Goal: Entertainment & Leisure: Consume media (video, audio)

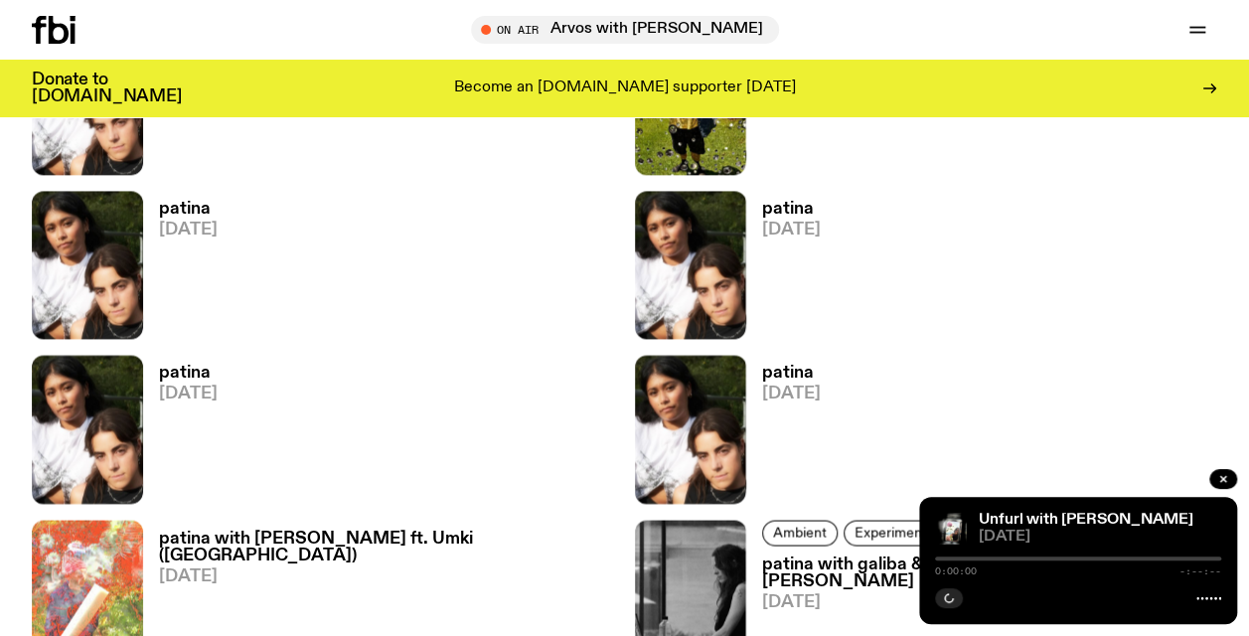
scroll to position [1376, 0]
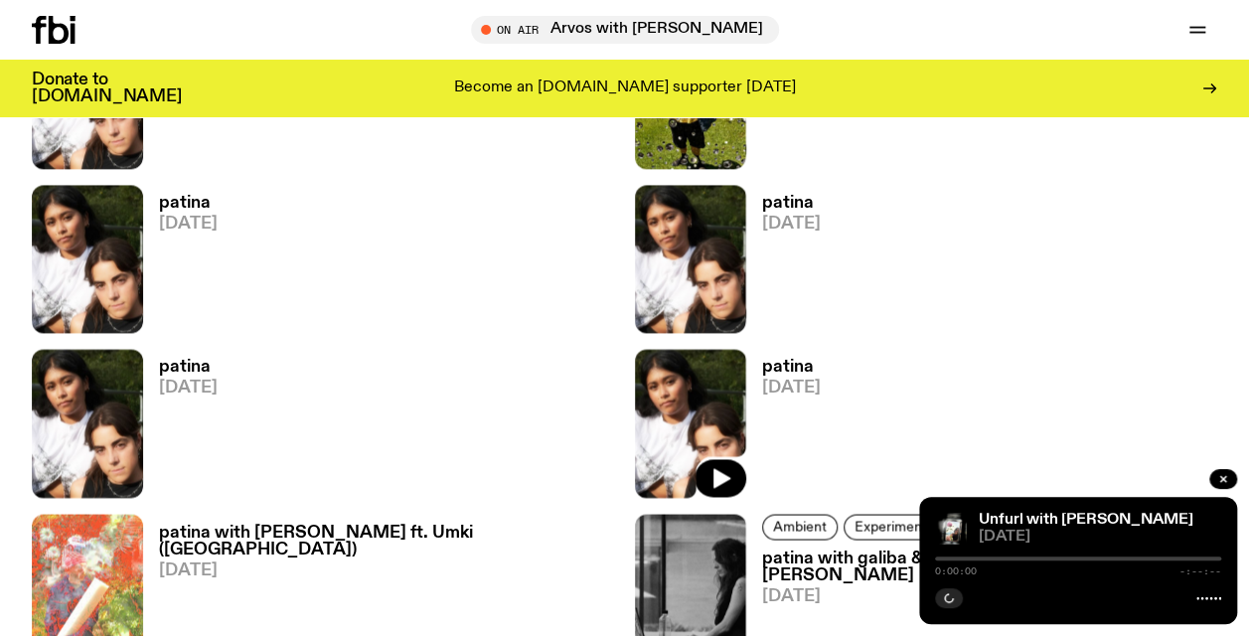
click at [726, 435] on img at bounding box center [690, 423] width 111 height 148
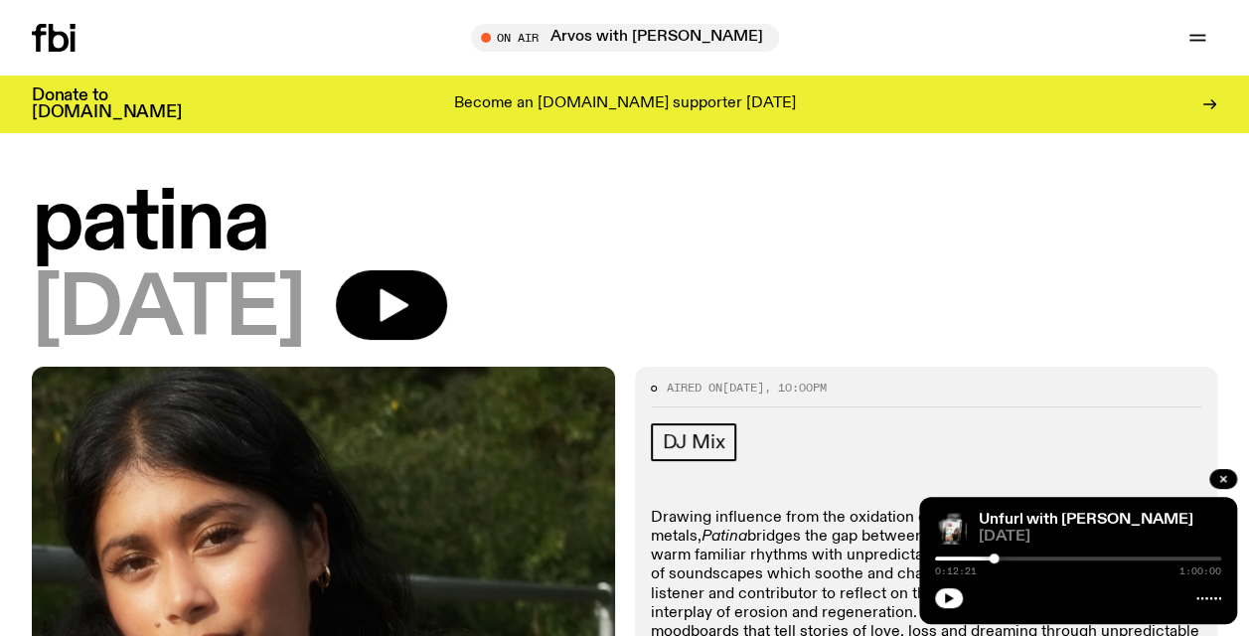
click at [453, 264] on h1 "patina" at bounding box center [625, 224] width 1186 height 81
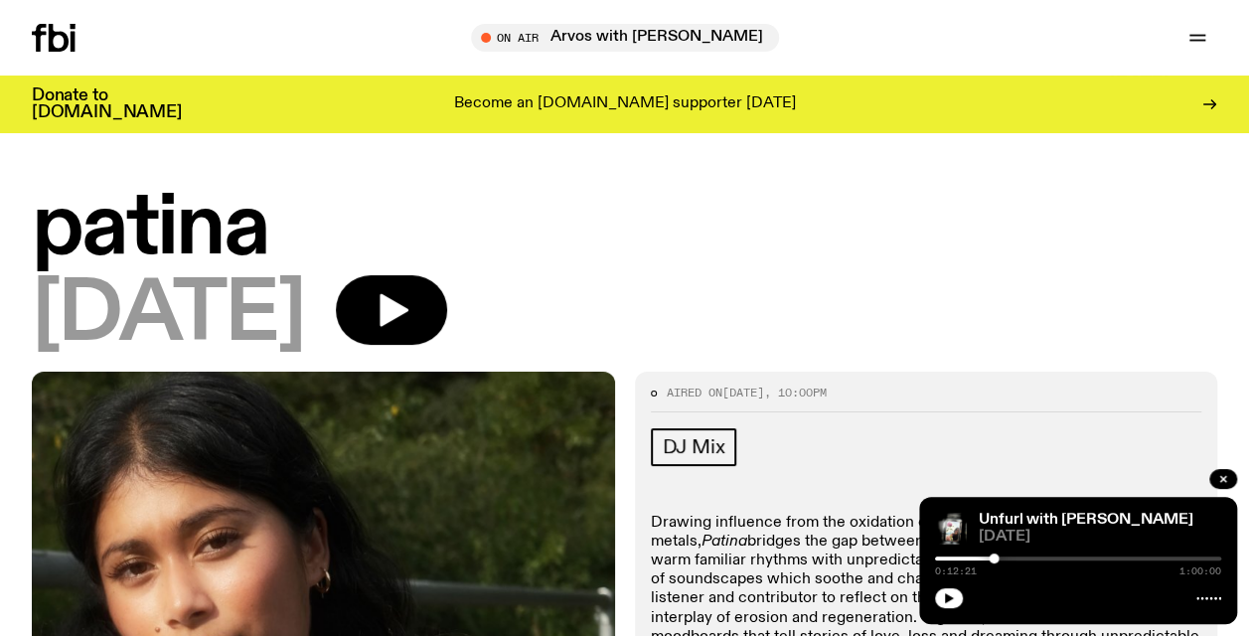
click at [447, 320] on button "button" at bounding box center [391, 310] width 111 height 70
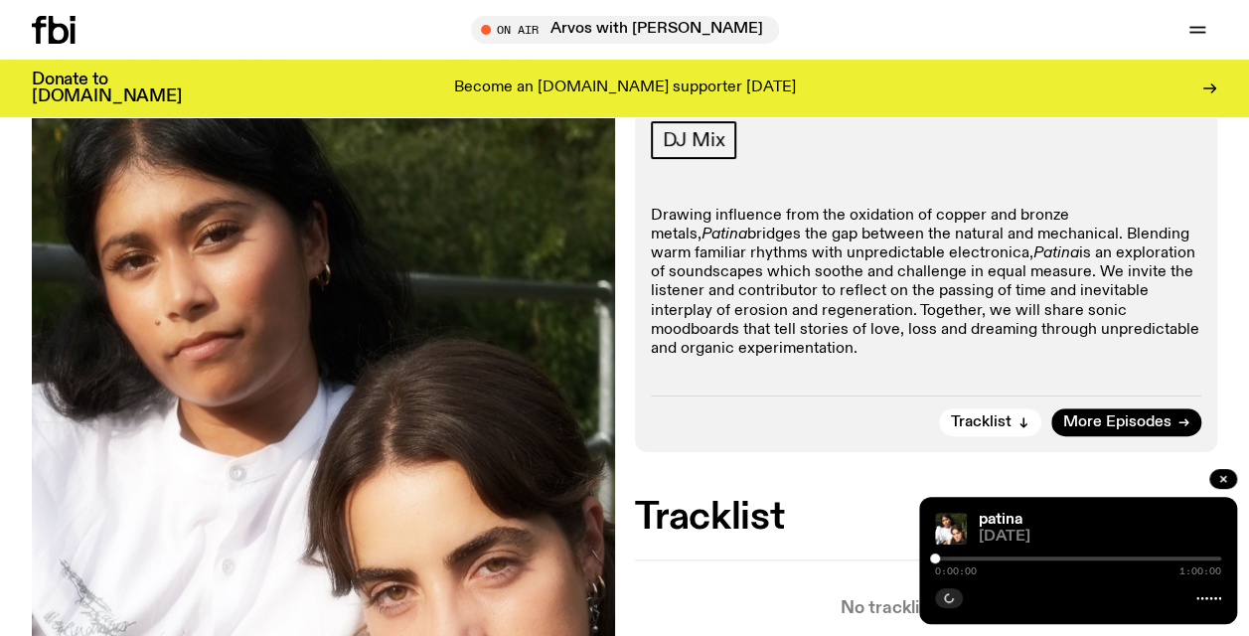
scroll to position [289, 0]
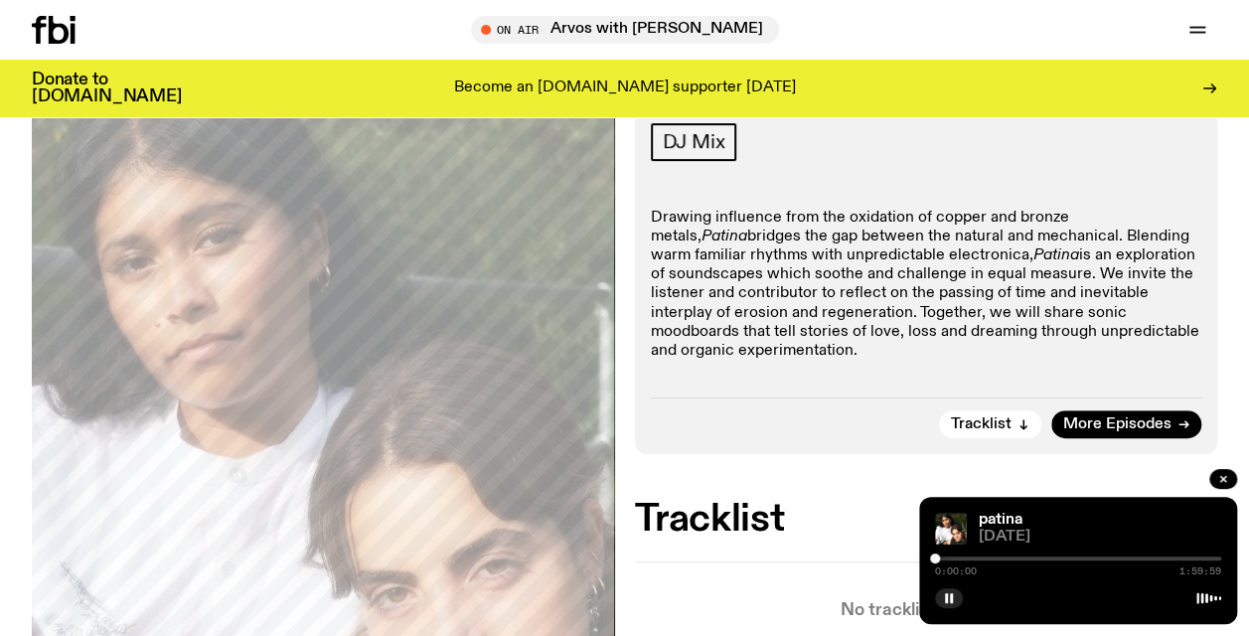
click at [1006, 559] on div at bounding box center [1078, 559] width 286 height 4
click at [1125, 553] on div "0:29:43 1:59:59" at bounding box center [1078, 565] width 286 height 24
click at [1020, 559] on div at bounding box center [1078, 559] width 286 height 4
click at [1038, 559] on div at bounding box center [1078, 559] width 286 height 4
click at [1091, 559] on div at bounding box center [1078, 559] width 286 height 4
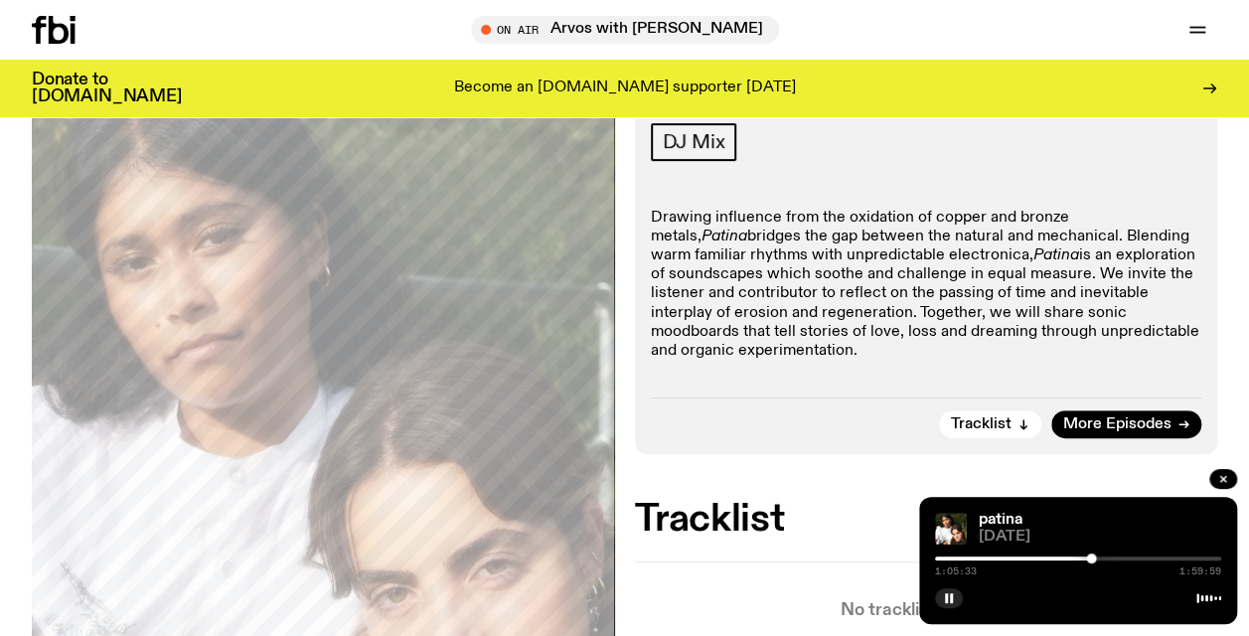
click at [1119, 555] on div "1:05:33 1:59:59" at bounding box center [1078, 565] width 286 height 24
click at [1125, 559] on div at bounding box center [1078, 559] width 286 height 4
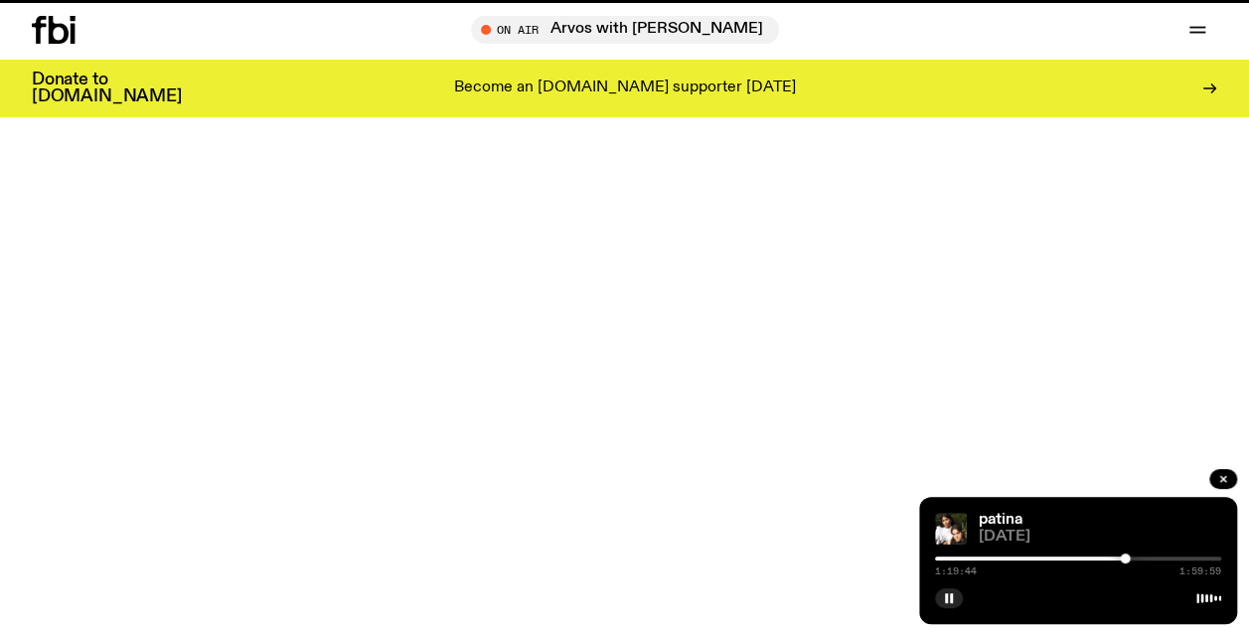
scroll to position [1376, 0]
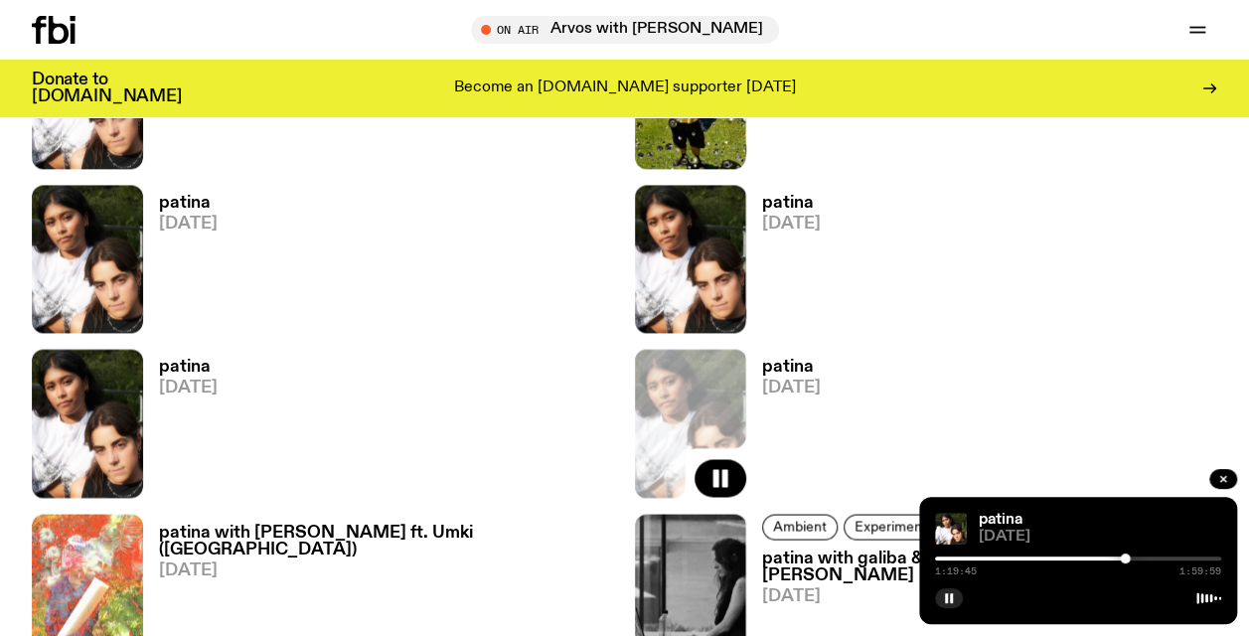
drag, startPoint x: 1150, startPoint y: 559, endPoint x: 1161, endPoint y: 557, distance: 11.1
click at [1150, 559] on div at bounding box center [1078, 559] width 286 height 4
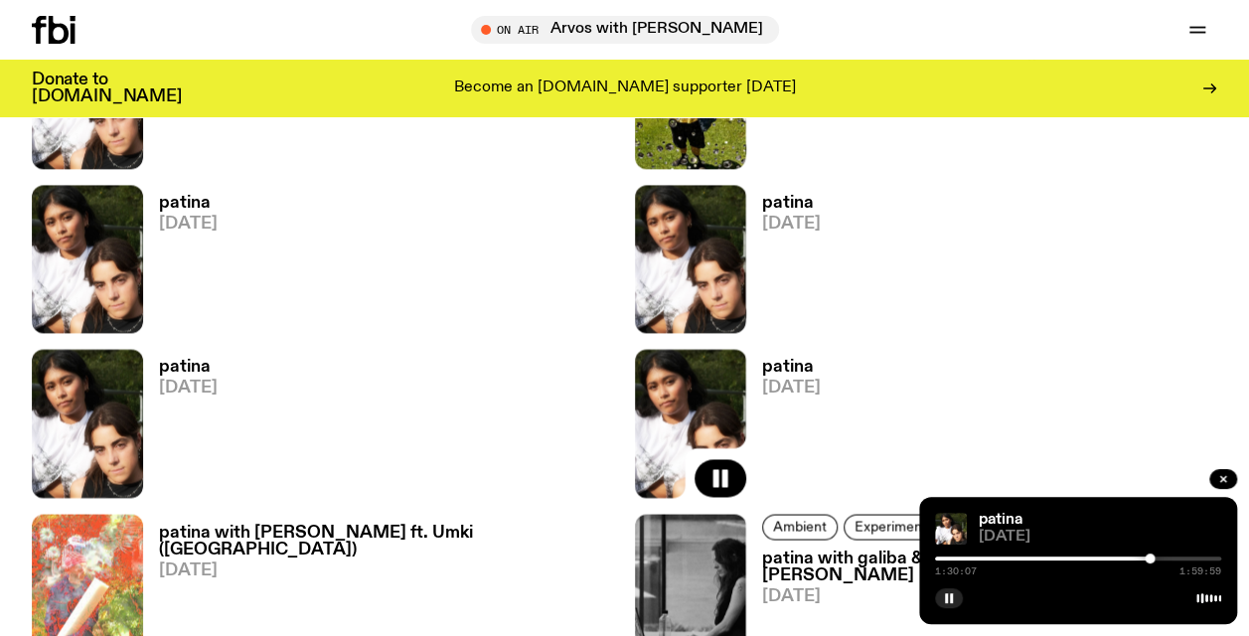
click at [1203, 557] on div at bounding box center [1078, 559] width 286 height 4
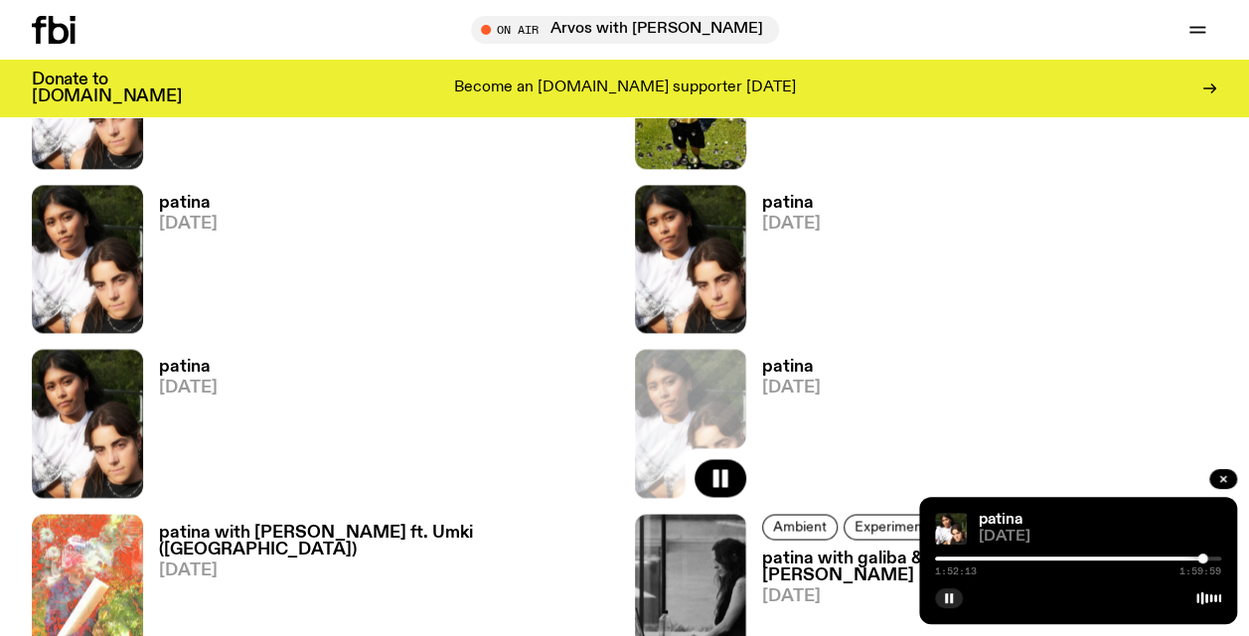
click at [1213, 555] on div "1:52:13 1:59:59" at bounding box center [1078, 565] width 286 height 24
click at [1215, 555] on div "1:52:14 1:59:59" at bounding box center [1078, 565] width 286 height 24
click at [1213, 557] on div at bounding box center [1078, 559] width 286 height 4
click at [1203, 559] on div at bounding box center [1069, 559] width 286 height 4
click at [1210, 555] on div "1:52:12 1:59:59" at bounding box center [1078, 565] width 286 height 24
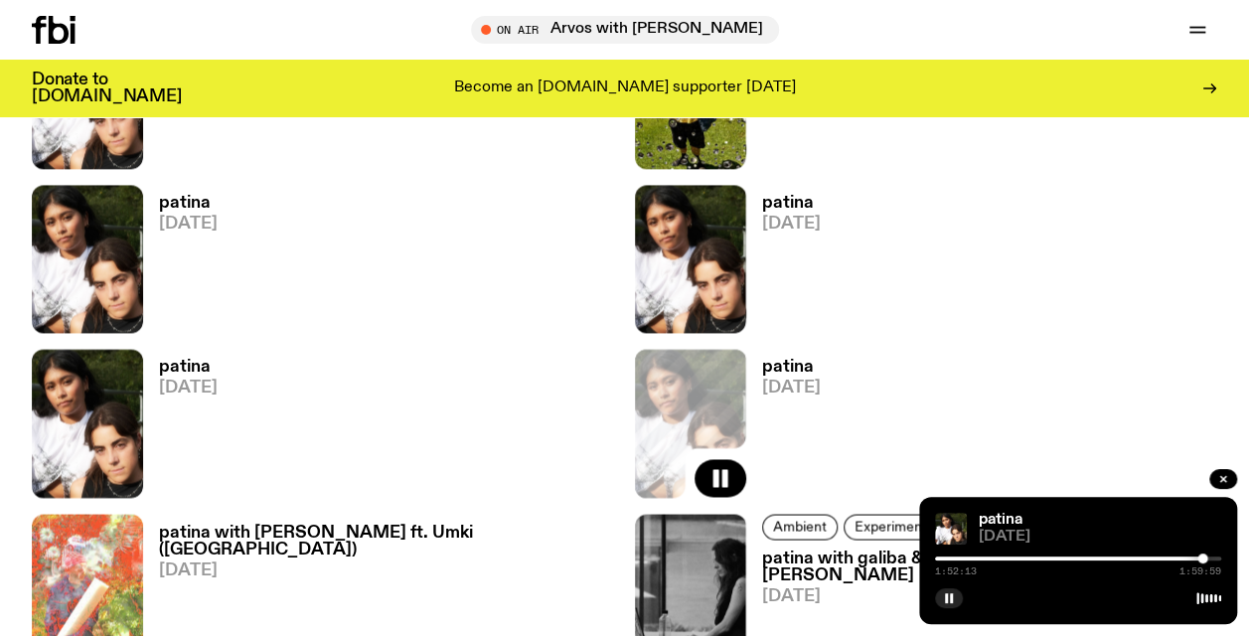
click at [1213, 560] on div at bounding box center [1078, 559] width 286 height 4
click at [1217, 558] on div at bounding box center [1217, 559] width 10 height 10
click at [1054, 558] on div at bounding box center [1073, 559] width 286 height 4
click at [1077, 559] on div at bounding box center [1078, 559] width 286 height 4
click at [1101, 557] on div at bounding box center [1078, 559] width 286 height 4
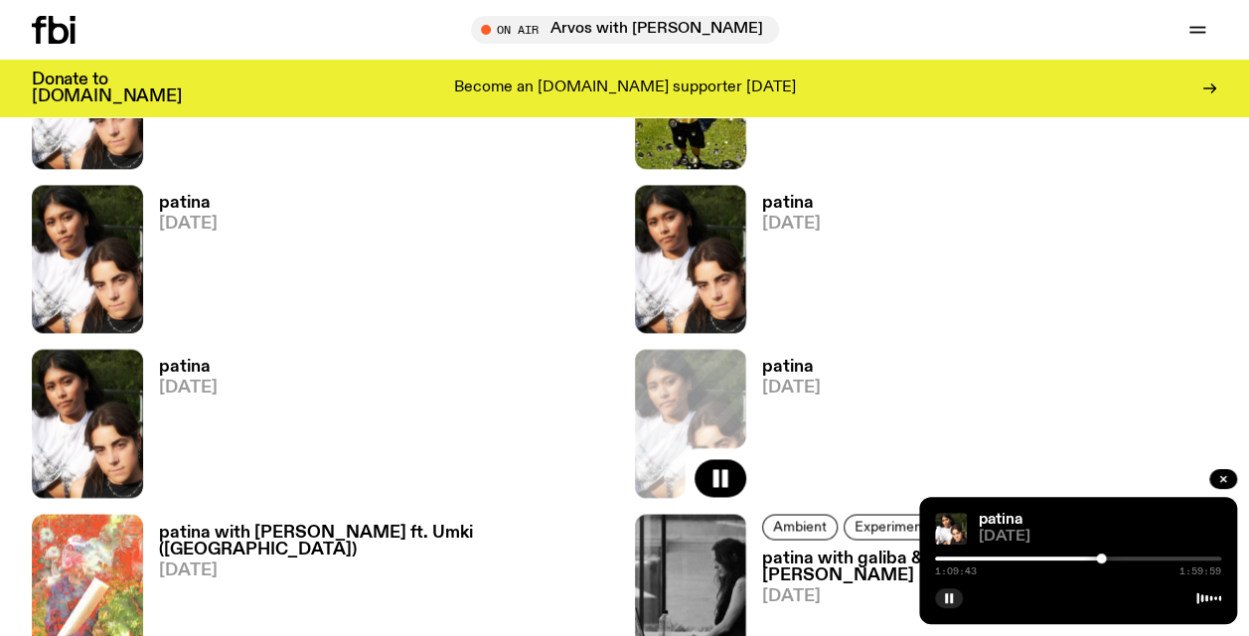
click at [1124, 559] on div at bounding box center [1078, 559] width 286 height 4
click at [1143, 560] on div at bounding box center [1078, 559] width 286 height 4
click at [1150, 553] on div "1:27:13 1:59:59" at bounding box center [1078, 565] width 286 height 24
click at [1155, 556] on div "1:27:13 1:59:59" at bounding box center [1078, 565] width 286 height 24
click at [1155, 560] on div at bounding box center [1078, 559] width 286 height 4
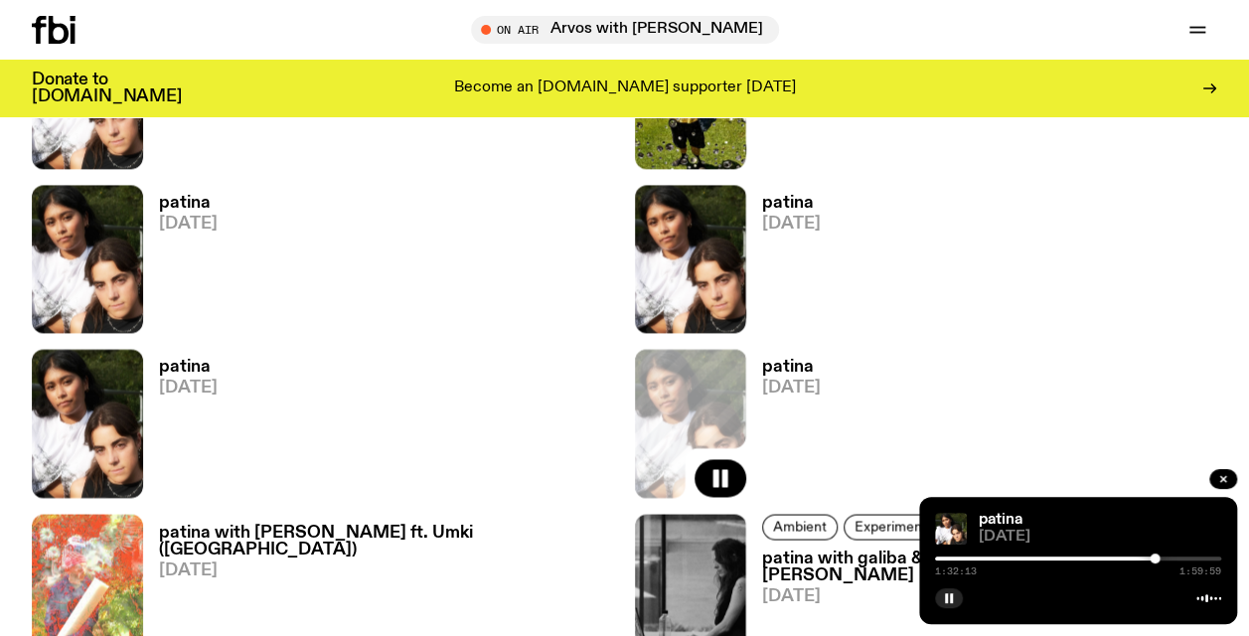
click at [1165, 557] on div at bounding box center [1078, 559] width 286 height 4
click at [205, 384] on span "[DATE]" at bounding box center [188, 388] width 59 height 17
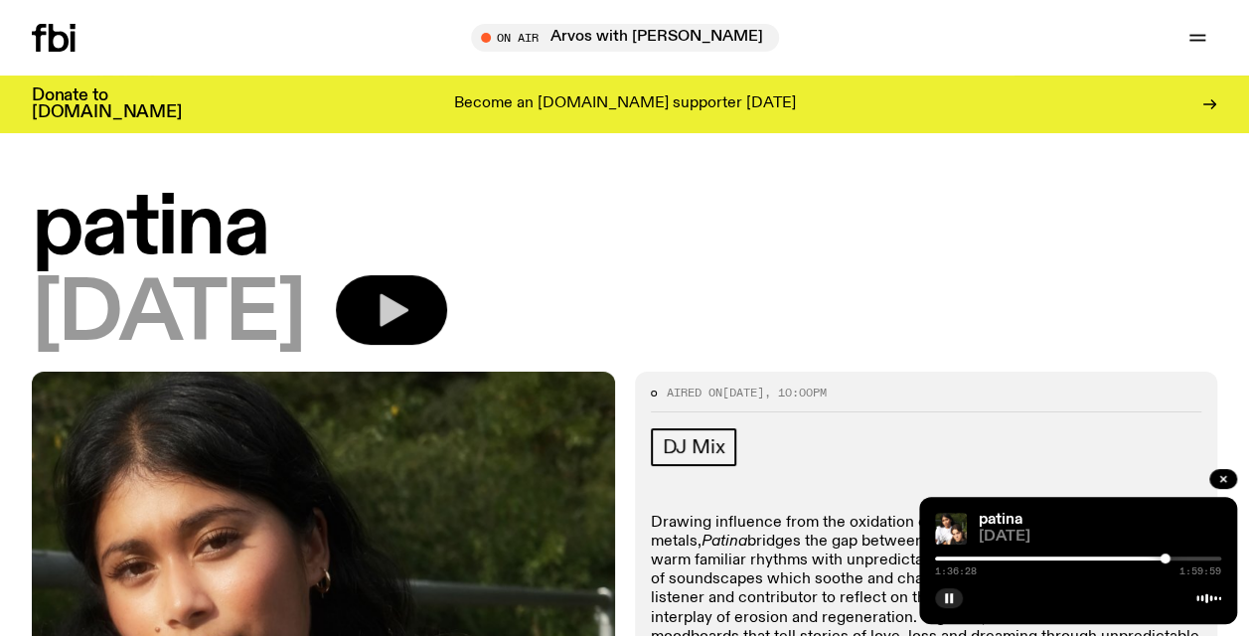
click at [447, 315] on button "button" at bounding box center [391, 310] width 111 height 70
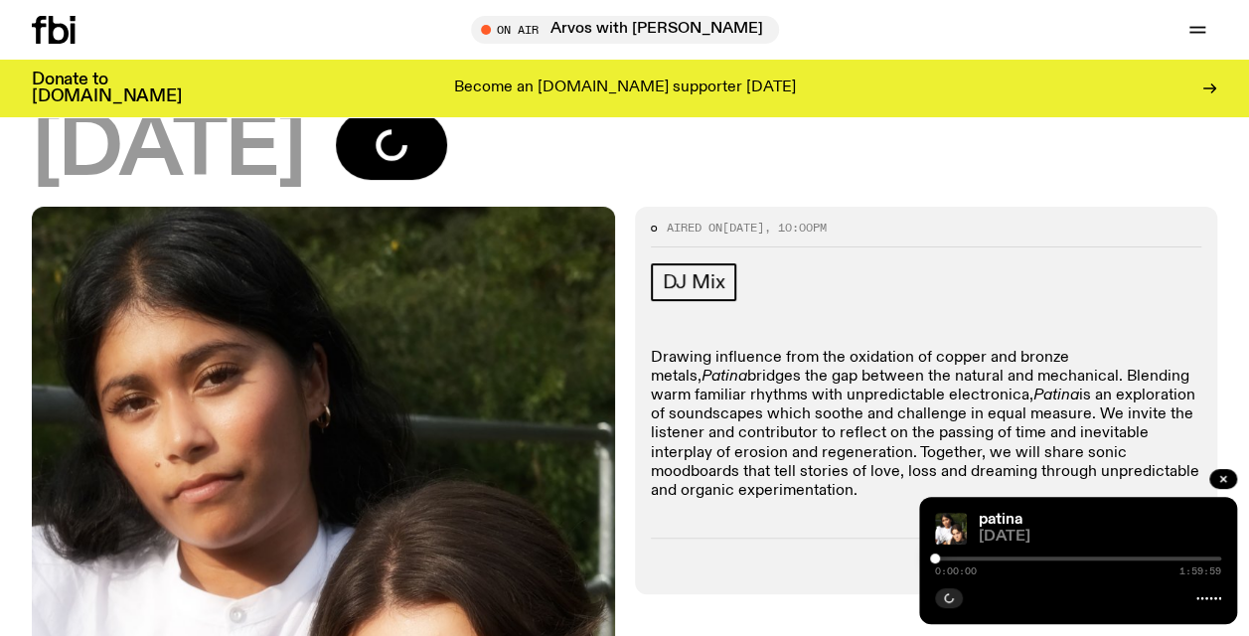
scroll to position [195, 0]
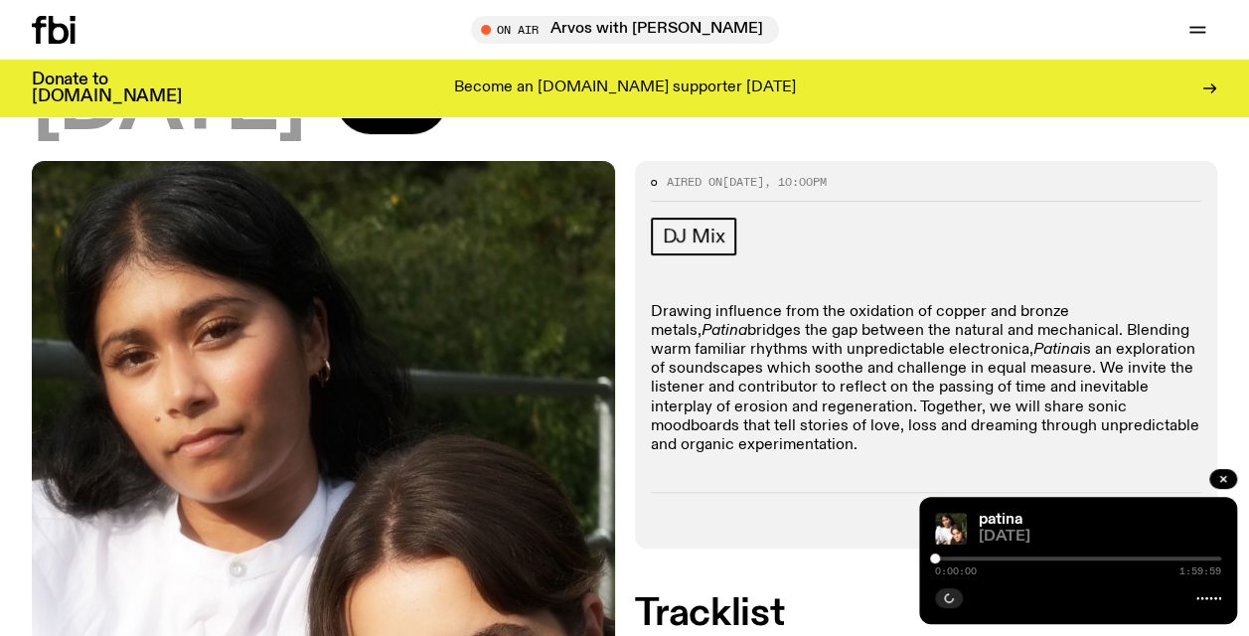
click at [1088, 557] on div at bounding box center [1078, 559] width 286 height 4
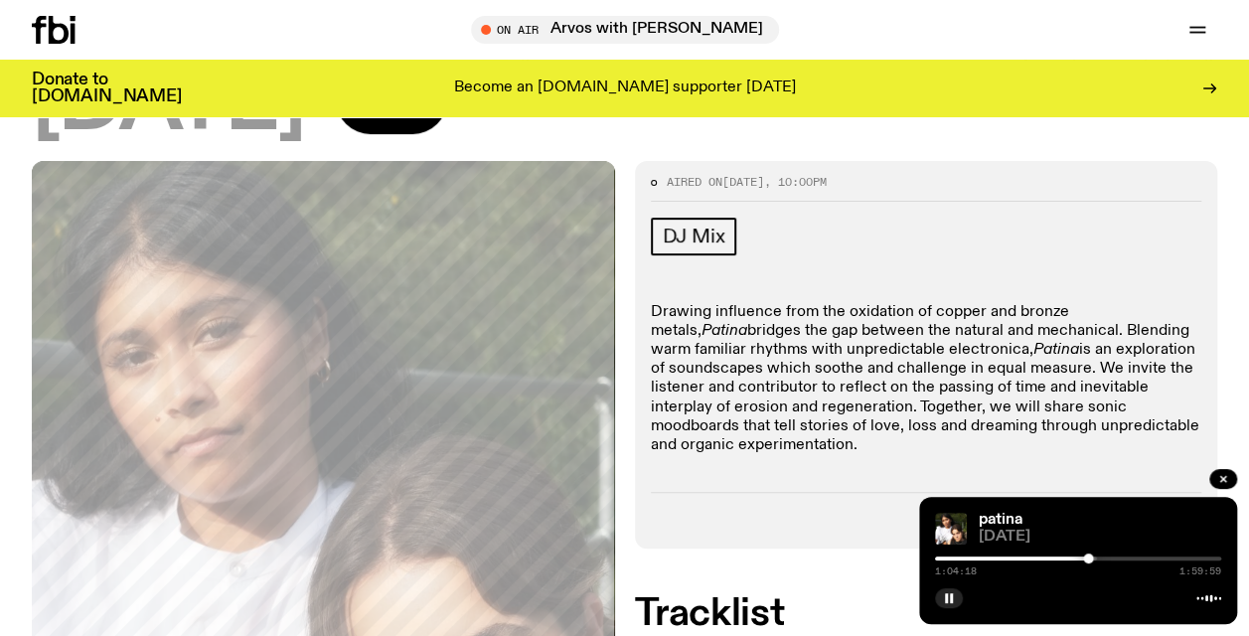
click at [1134, 557] on div at bounding box center [1078, 559] width 286 height 4
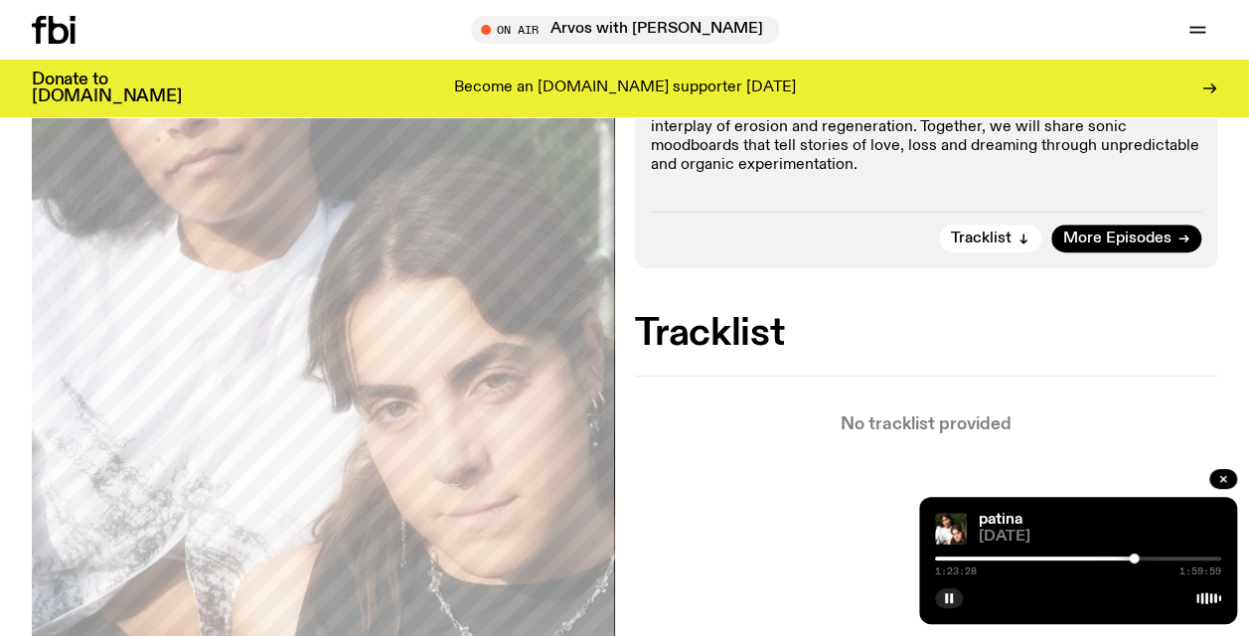
scroll to position [493, 0]
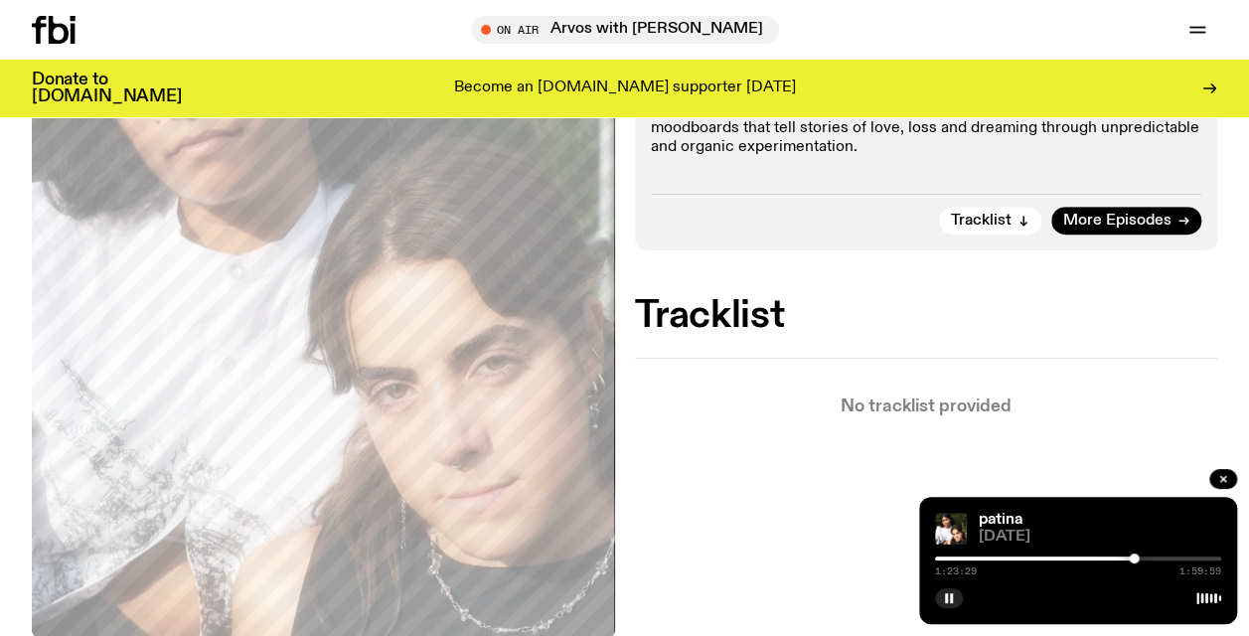
click at [1177, 557] on div at bounding box center [1078, 559] width 286 height 4
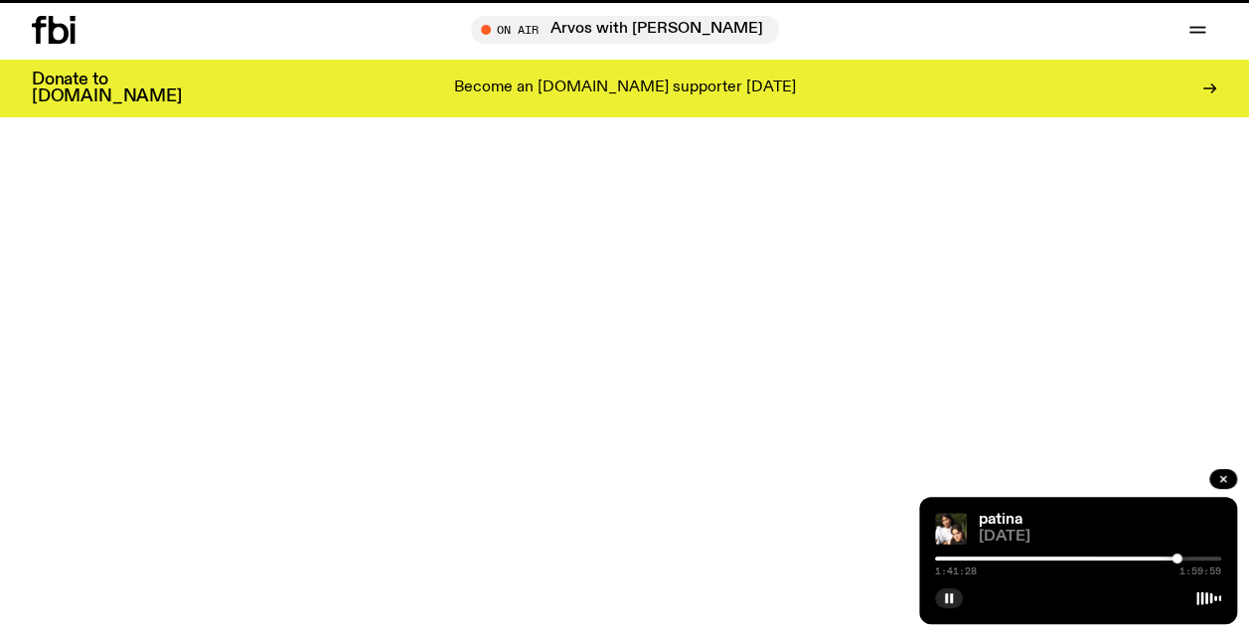
scroll to position [1376, 0]
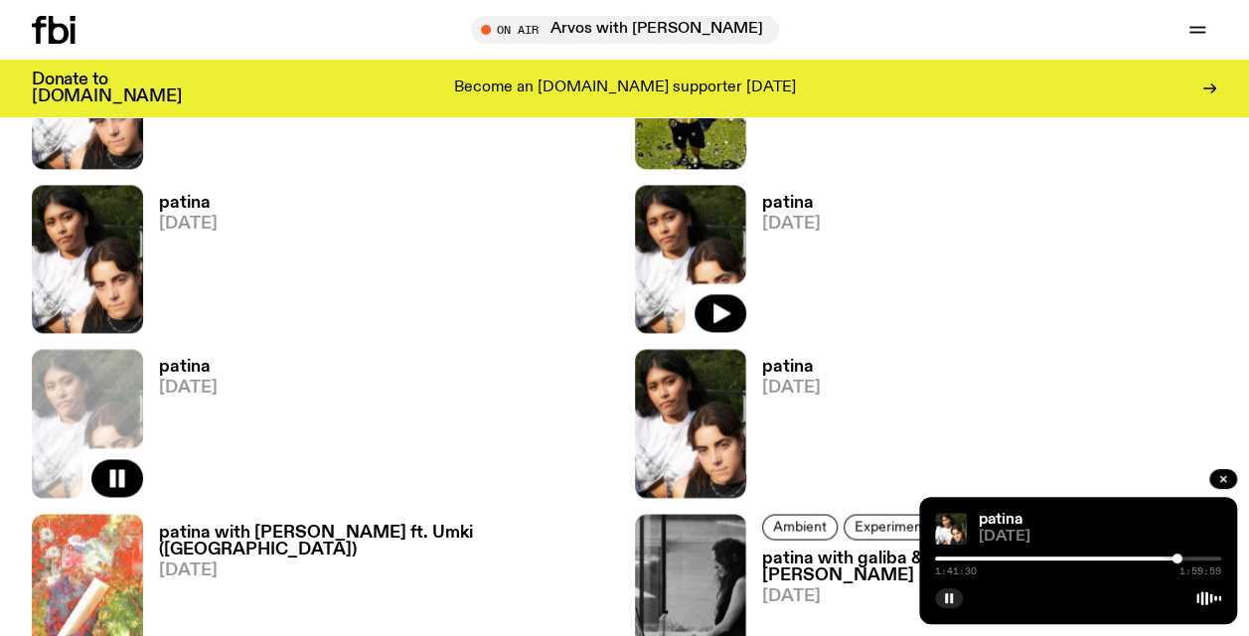
click at [732, 243] on img at bounding box center [690, 259] width 111 height 148
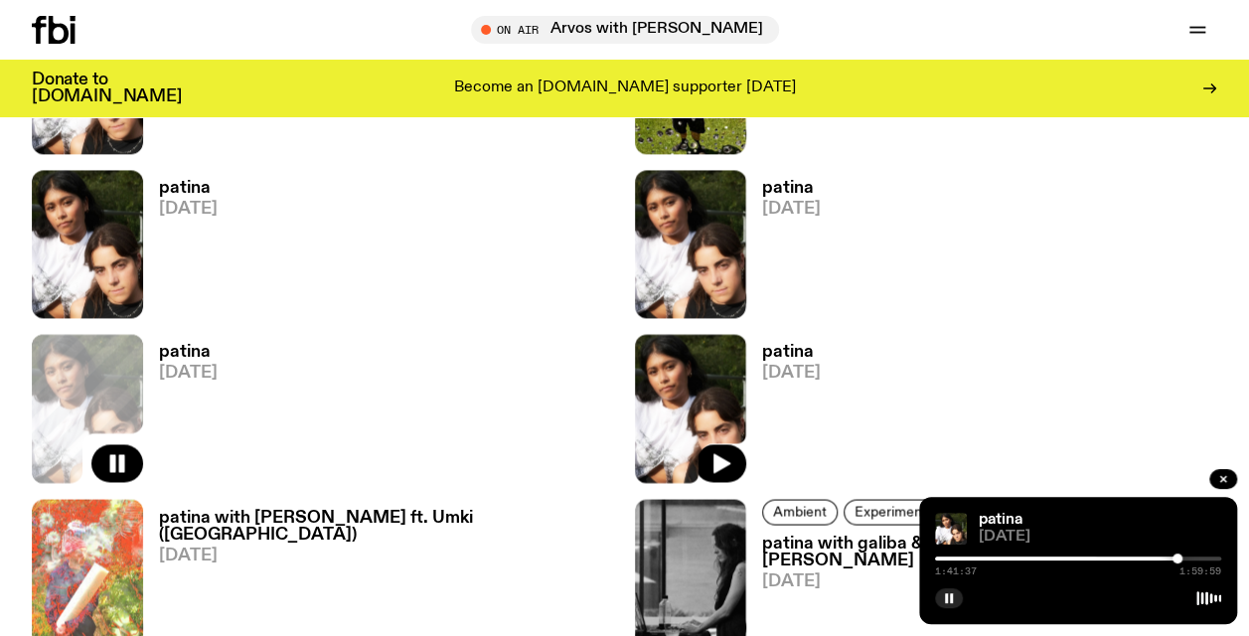
scroll to position [1360, 0]
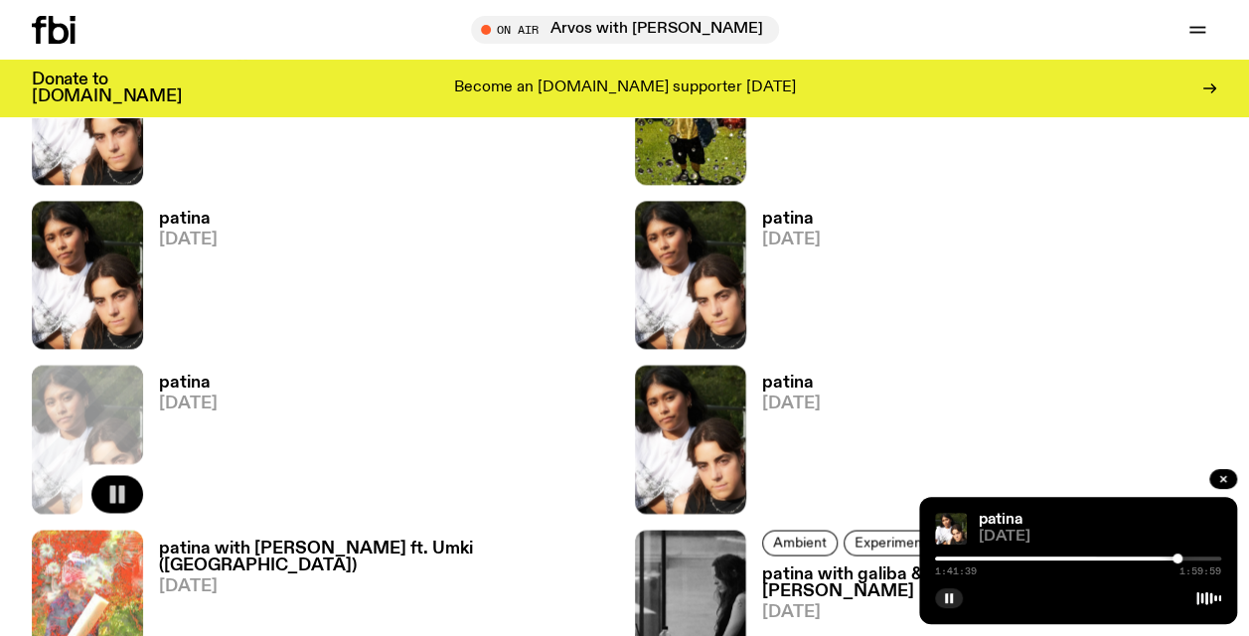
click at [100, 490] on button "button" at bounding box center [117, 494] width 52 height 38
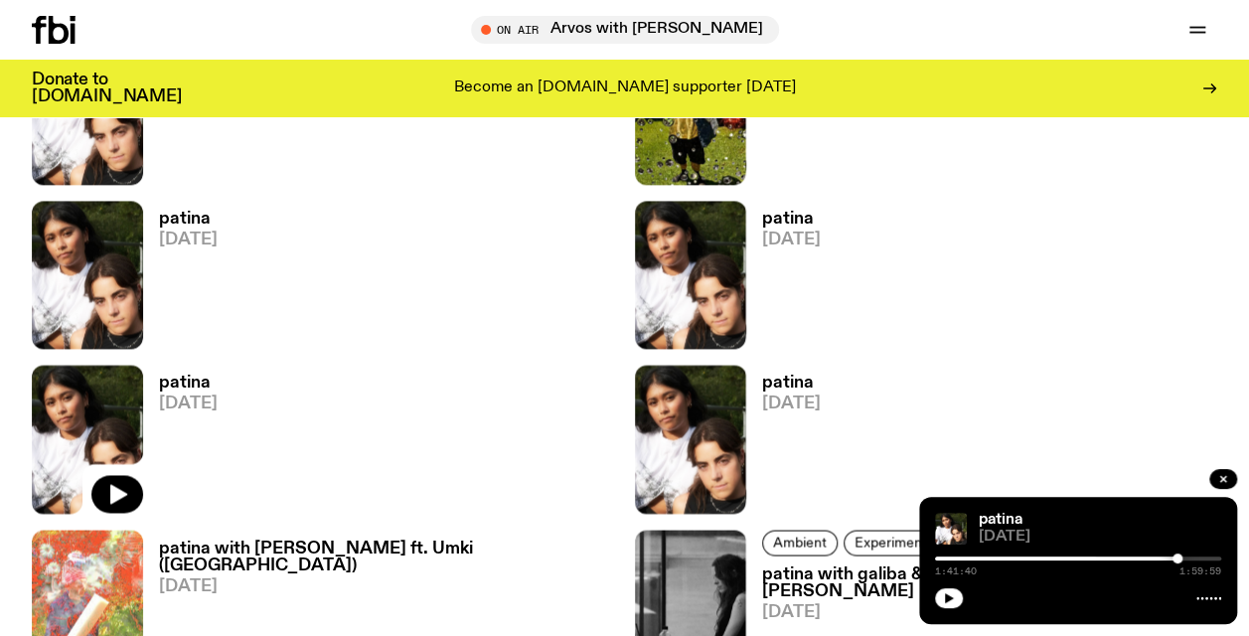
scroll to position [1260, 0]
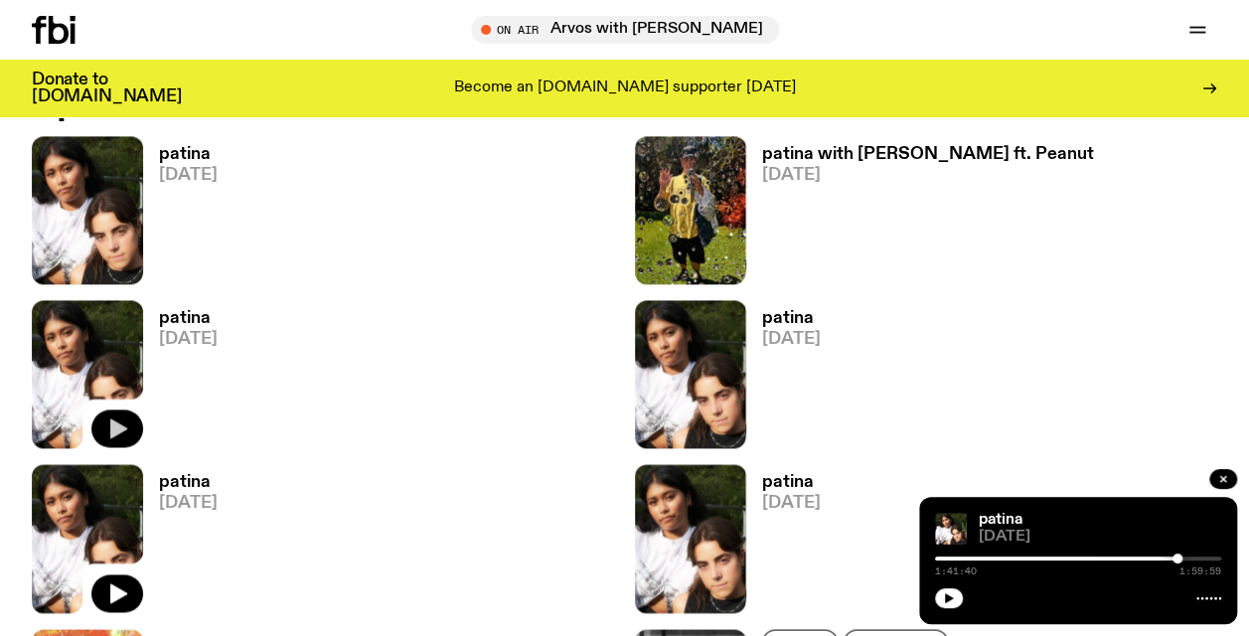
click at [121, 431] on icon "button" at bounding box center [118, 429] width 17 height 20
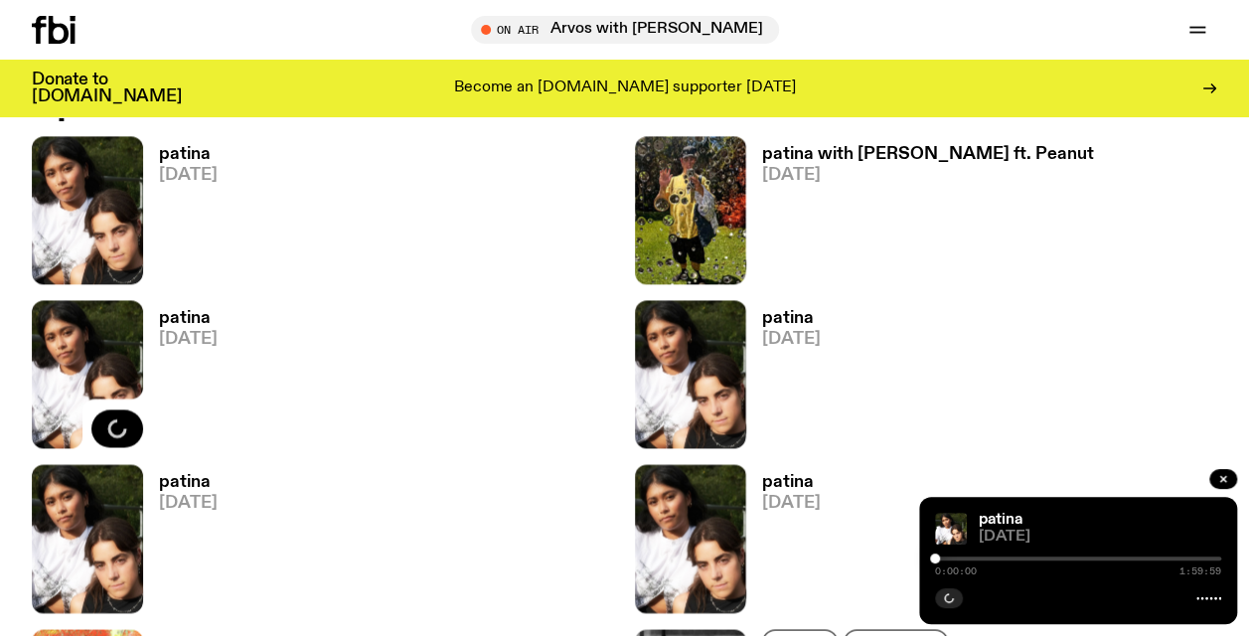
click at [1064, 559] on div at bounding box center [954, 559] width 286 height 4
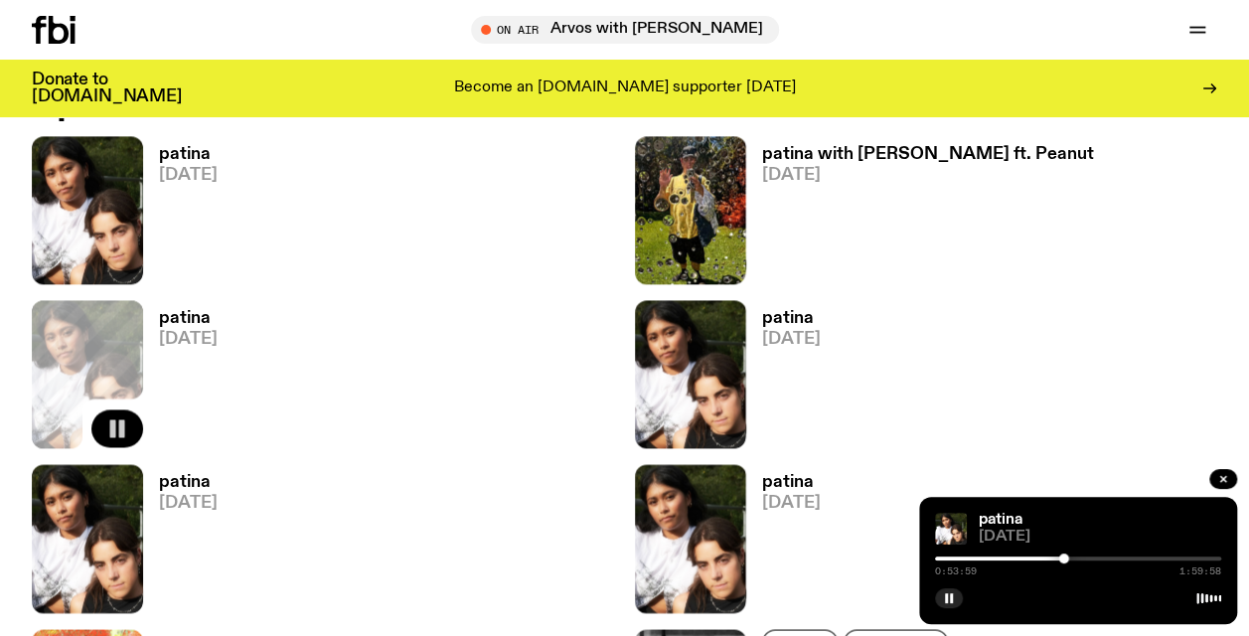
click at [1077, 558] on div at bounding box center [1078, 559] width 286 height 4
click at [1099, 559] on div at bounding box center [1078, 559] width 286 height 4
click at [1118, 555] on div "1:09:09 1:59:58" at bounding box center [1078, 565] width 286 height 24
click at [1119, 559] on div at bounding box center [1078, 559] width 286 height 4
click at [1127, 555] on div "1:17:16 1:59:58" at bounding box center [1078, 565] width 286 height 24
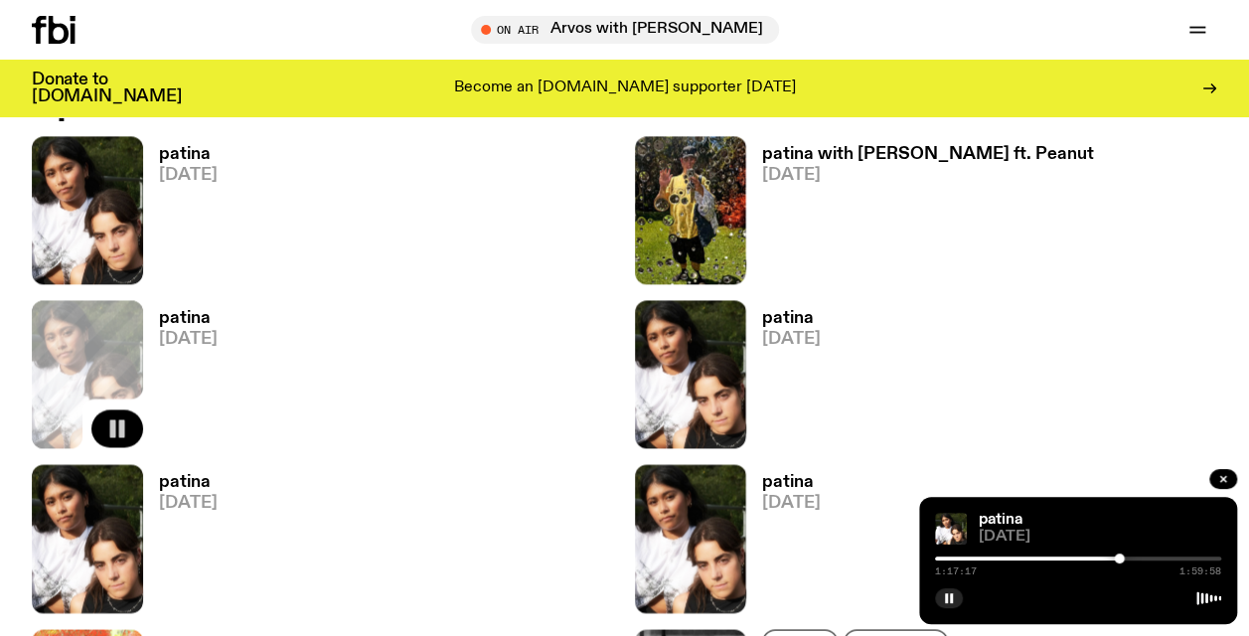
click at [1141, 559] on div at bounding box center [1078, 559] width 286 height 4
click at [959, 595] on button "button" at bounding box center [949, 598] width 28 height 20
